Goal: Check status: Check status

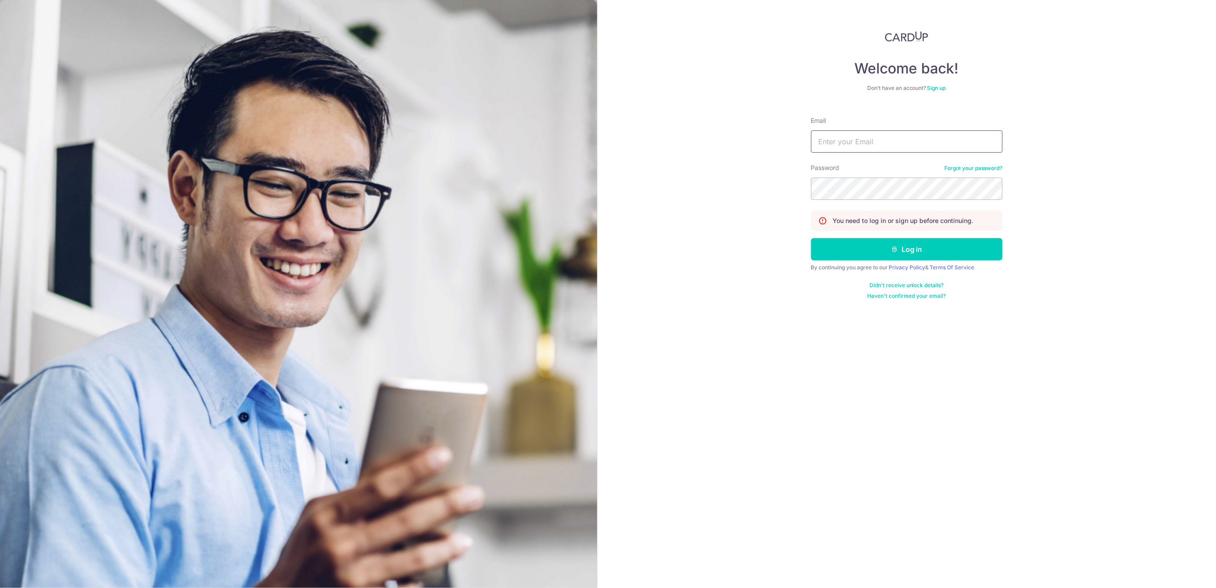
click at [958, 141] on input "Email" at bounding box center [906, 141] width 191 height 22
type input "[EMAIL_ADDRESS][DOMAIN_NAME]"
click at [867, 255] on button "Log in" at bounding box center [906, 249] width 191 height 22
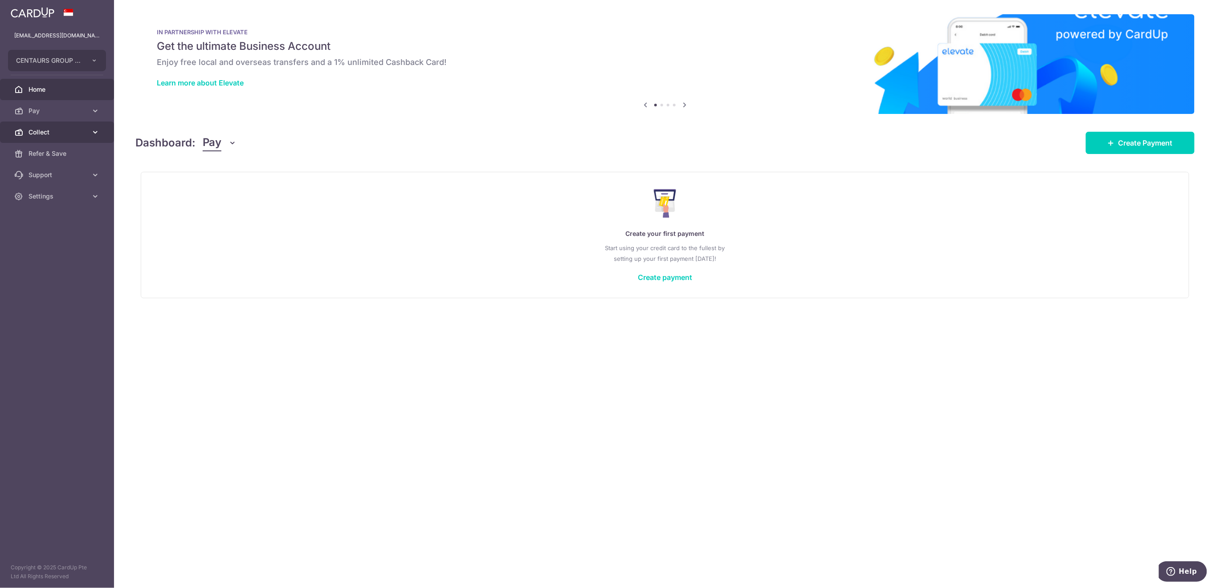
click at [62, 138] on link "Collect" at bounding box center [57, 132] width 114 height 21
click at [61, 150] on span "Dashboard" at bounding box center [58, 153] width 59 height 9
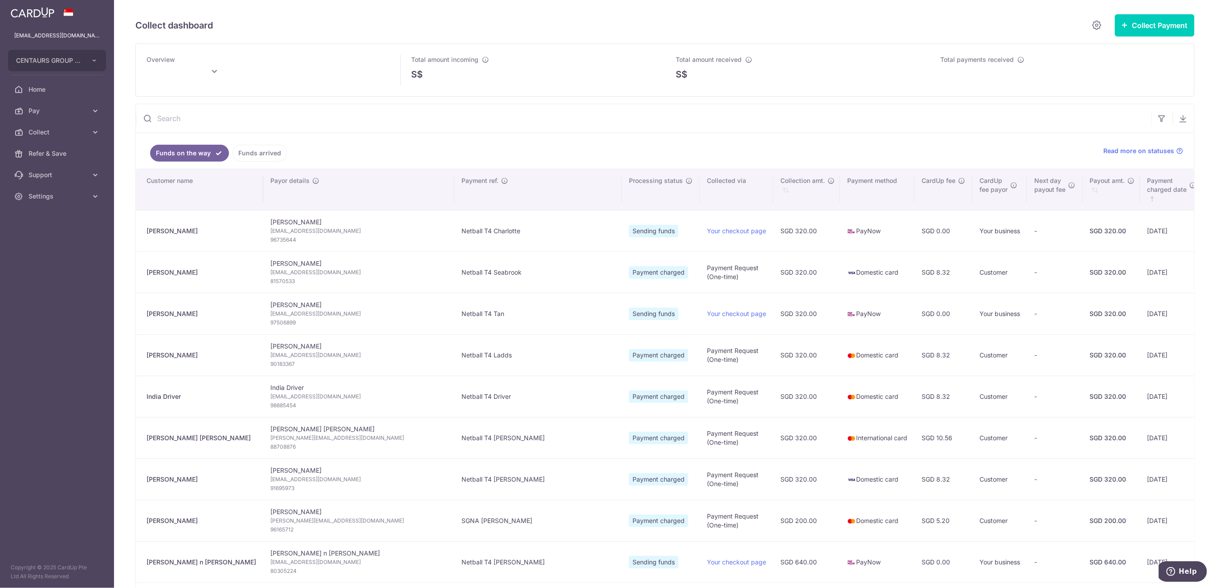
type input "[DATE]"
click at [265, 153] on link "Funds arrived" at bounding box center [259, 153] width 54 height 17
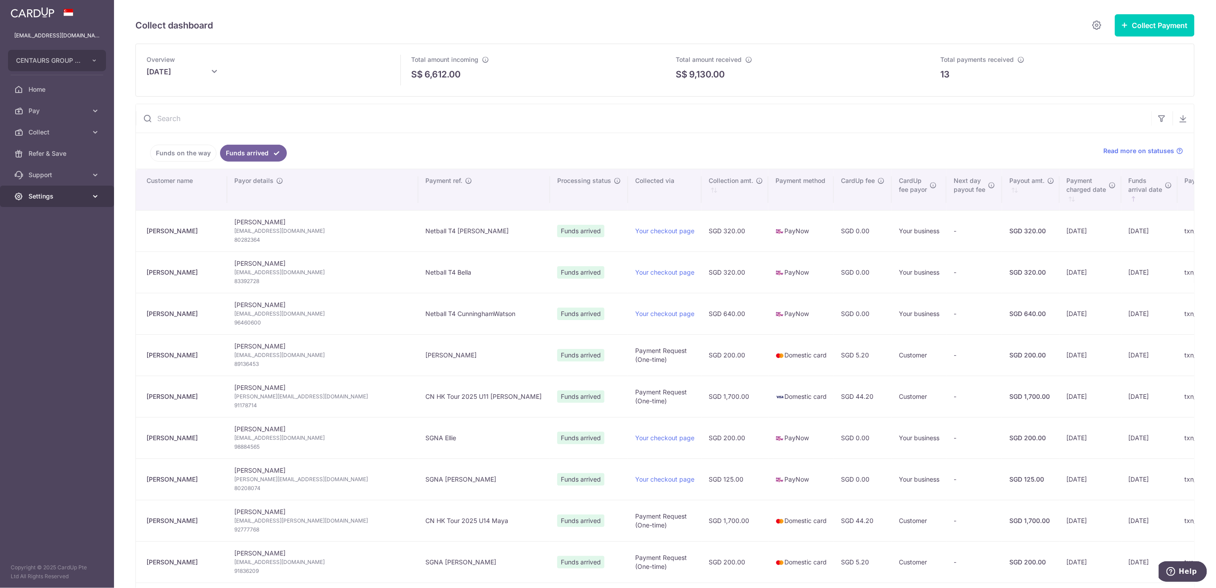
click at [59, 196] on span "Settings" at bounding box center [58, 196] width 59 height 9
click at [62, 244] on link "Logout" at bounding box center [57, 238] width 114 height 21
